Goal: Obtain resource: Download file/media

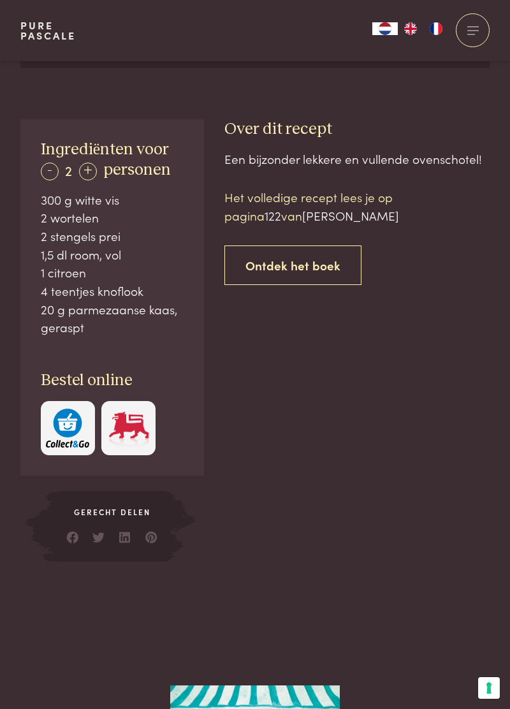
scroll to position [607, 0]
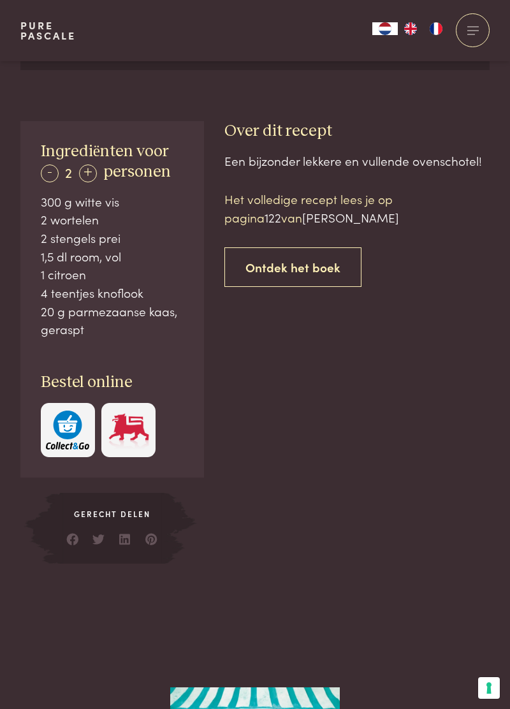
click at [378, 206] on p "Het volledige recept lees je op pagina 122 van Chez Pascale" at bounding box center [357, 208] width 265 height 36
click at [406, 306] on div "Een bijzonder lekkere en vullende ovenschotel! Het volledige recept lees je op …" at bounding box center [357, 358] width 265 height 412
click at [402, 318] on div "Een bijzonder lekkere en vullende ovenschotel! Het volledige recept lees je op …" at bounding box center [357, 358] width 265 height 412
click at [255, 233] on div "Het volledige recept lees je op pagina 122 van Chez Pascale Ontdek het boek" at bounding box center [357, 238] width 265 height 97
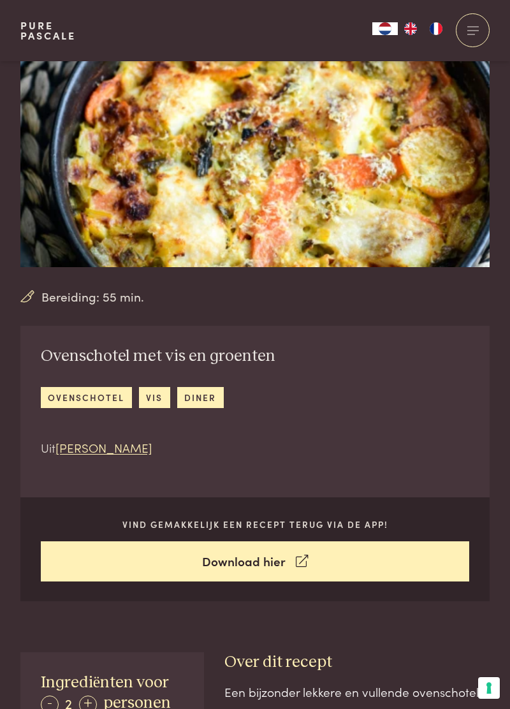
scroll to position [77, 0]
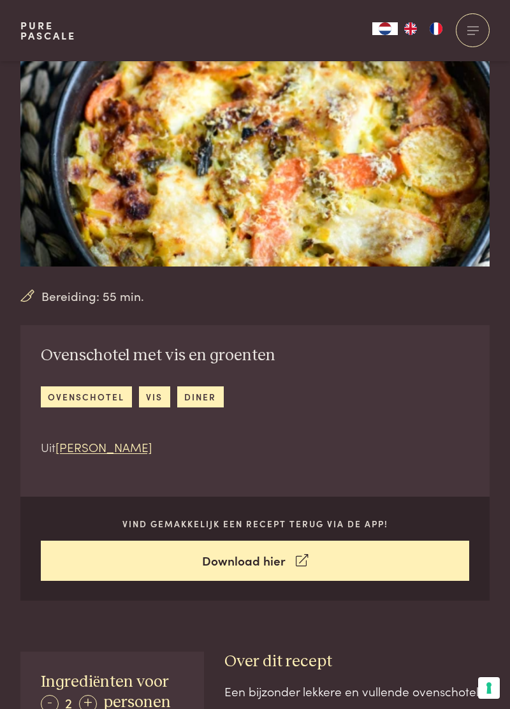
click at [355, 564] on link "Download hier" at bounding box center [255, 561] width 429 height 40
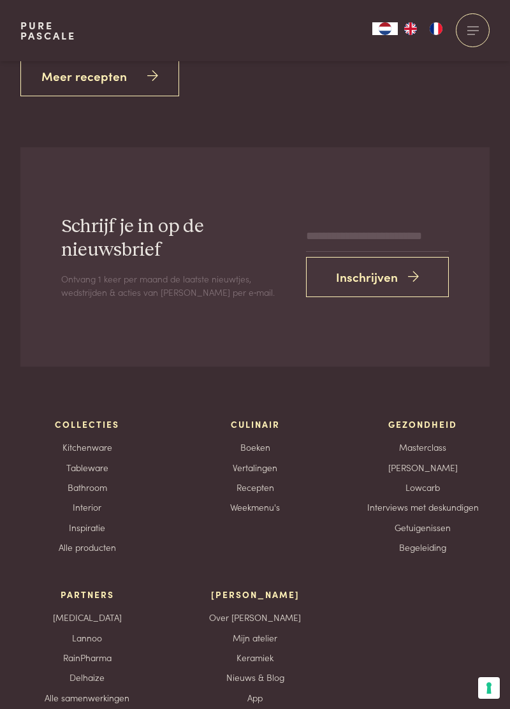
scroll to position [2137, 0]
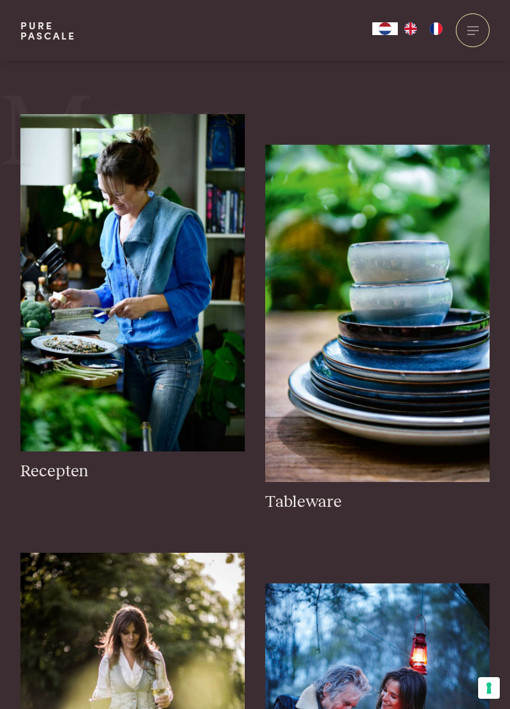
scroll to position [1629, 0]
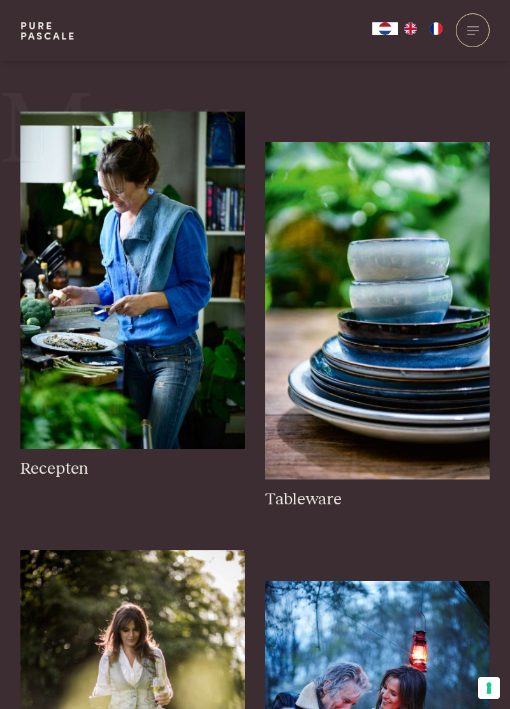
click at [205, 393] on img at bounding box center [132, 280] width 225 height 337
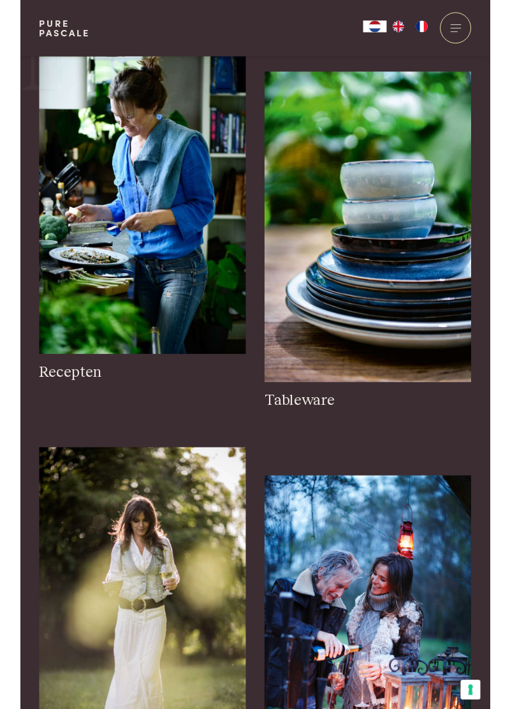
scroll to position [1752, 0]
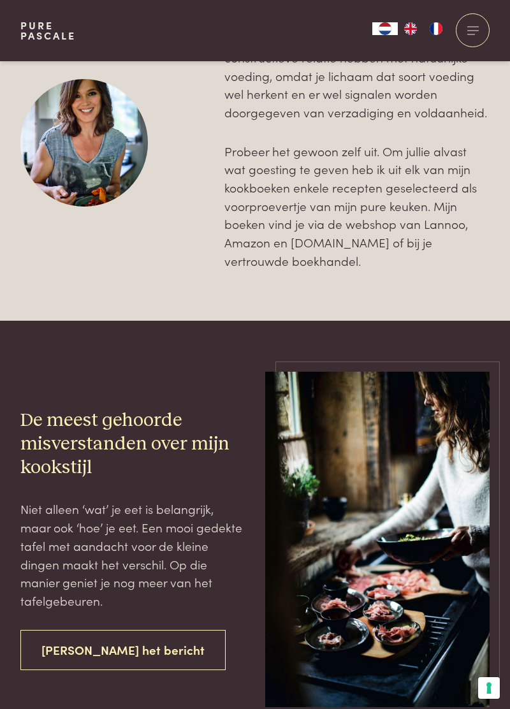
scroll to position [3123, 0]
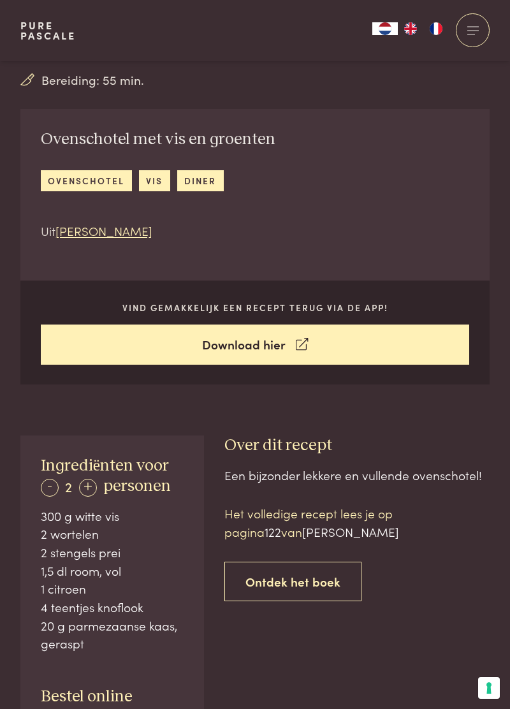
scroll to position [287, 0]
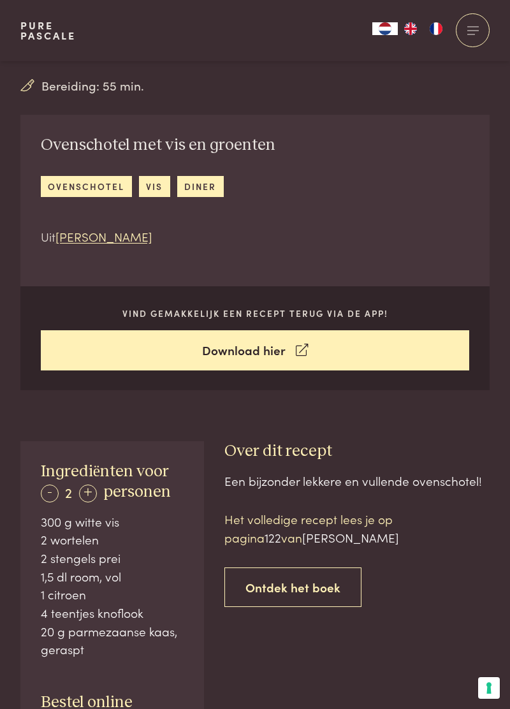
click at [100, 242] on link "[PERSON_NAME]" at bounding box center [104, 236] width 97 height 17
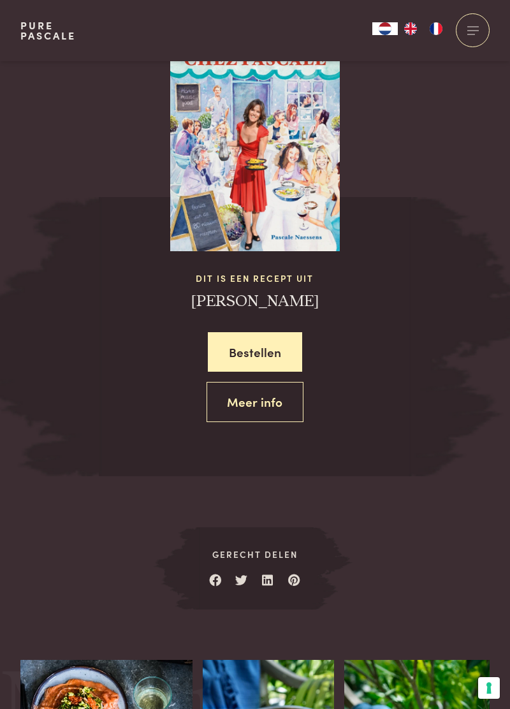
scroll to position [1271, 0]
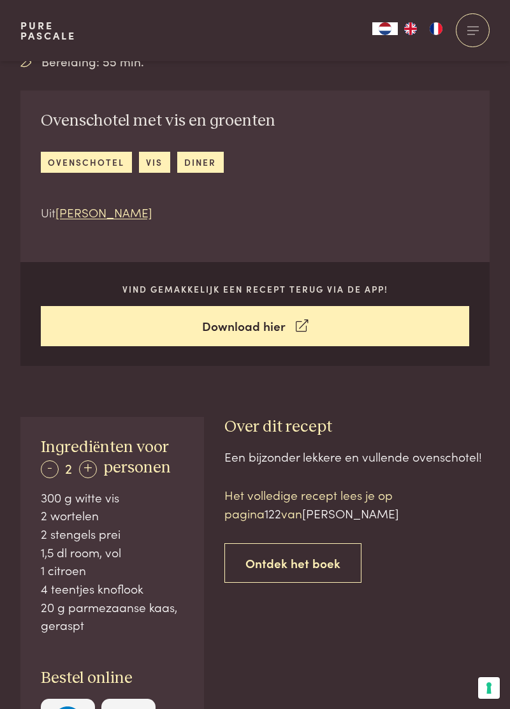
click at [454, 555] on div "Het volledige recept lees je op pagina 122 van [PERSON_NAME] het boek" at bounding box center [357, 534] width 265 height 97
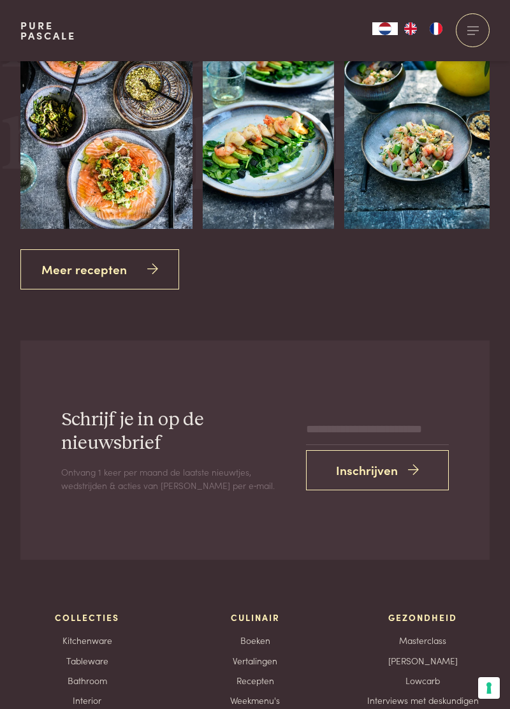
scroll to position [2266, 0]
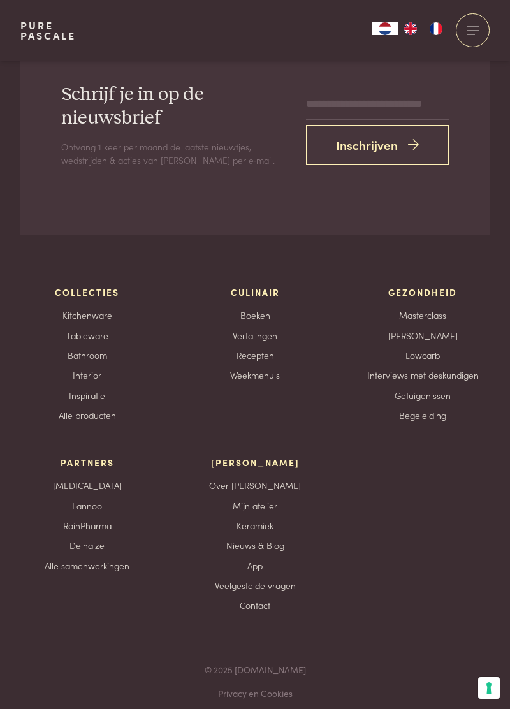
scroll to position [1271, 0]
